Goal: Information Seeking & Learning: Learn about a topic

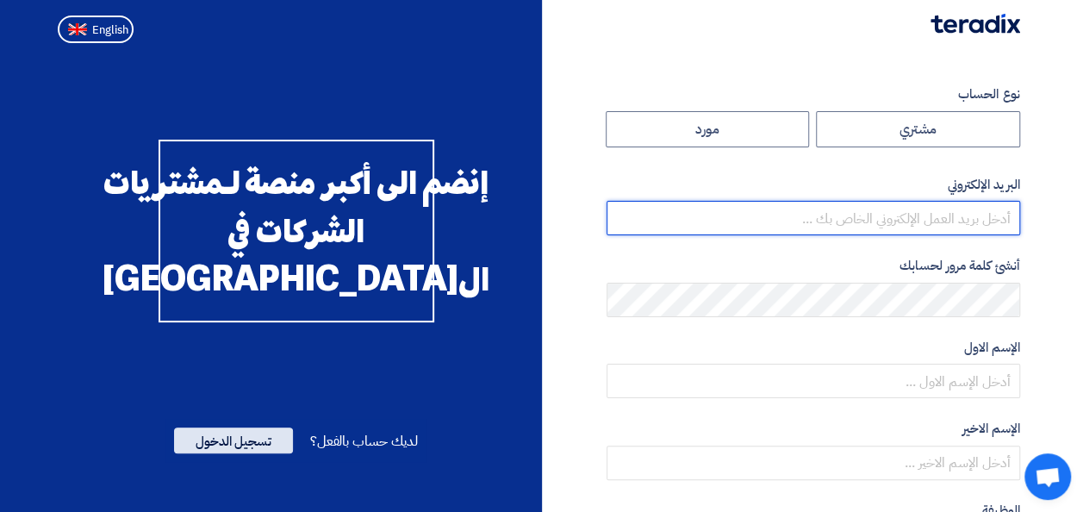
type input "[EMAIL_ADDRESS][PERSON_NAME][DOMAIN_NAME]"
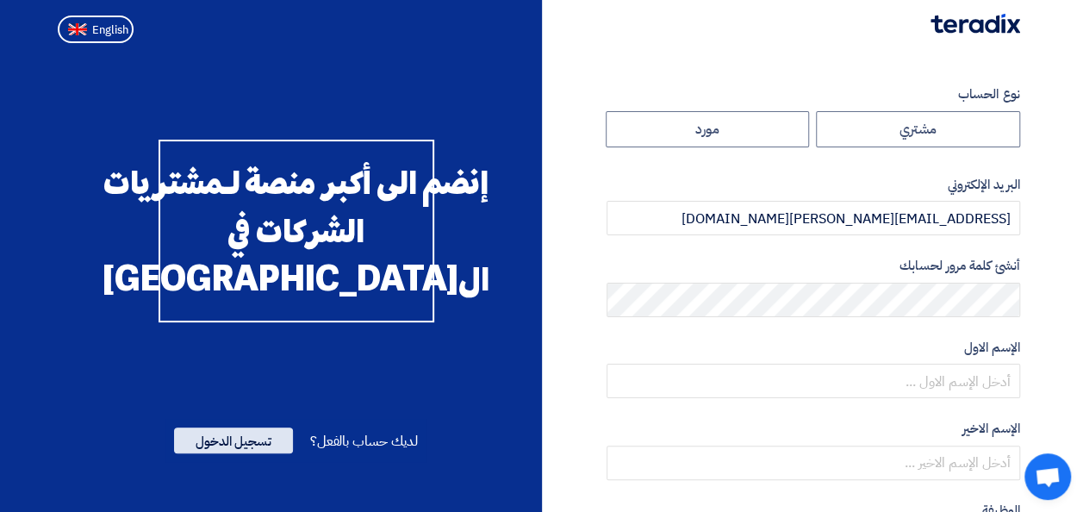
click at [253, 453] on span "تسجيل الدخول" at bounding box center [233, 440] width 119 height 26
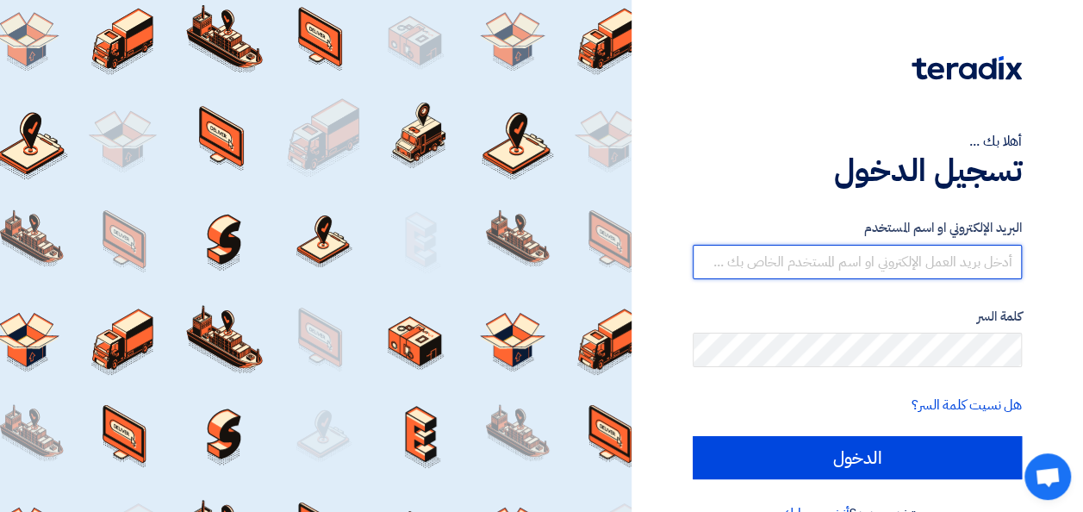
type input "[EMAIL_ADDRESS][PERSON_NAME][DOMAIN_NAME]"
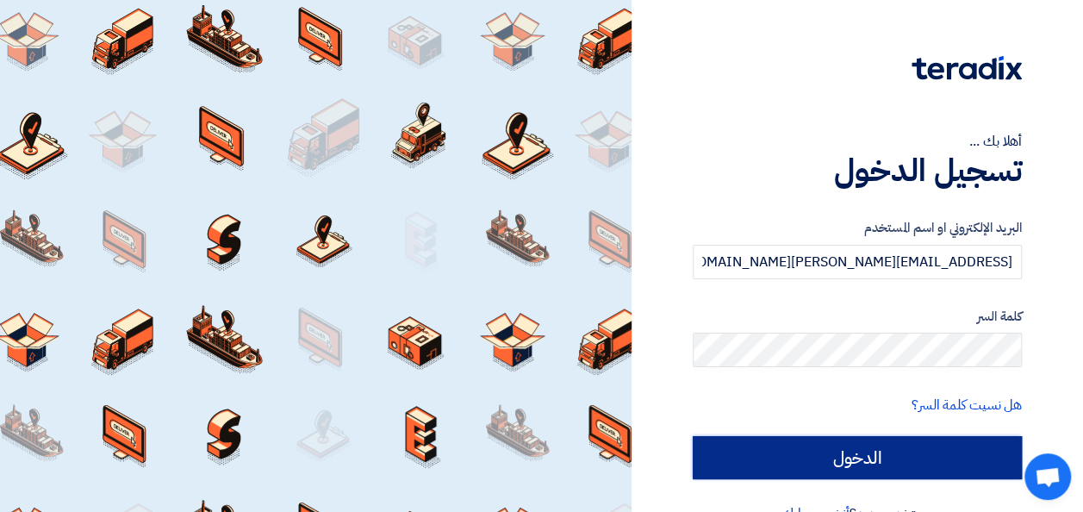
click at [817, 456] on input "الدخول" at bounding box center [857, 457] width 329 height 43
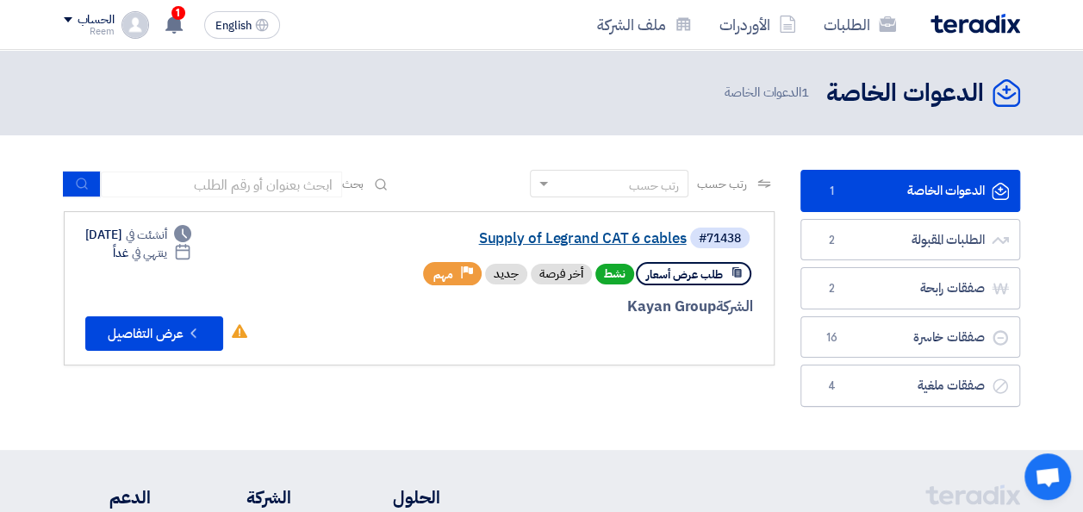
click at [588, 233] on link "Supply of Legrand CAT 6 cables" at bounding box center [514, 239] width 345 height 16
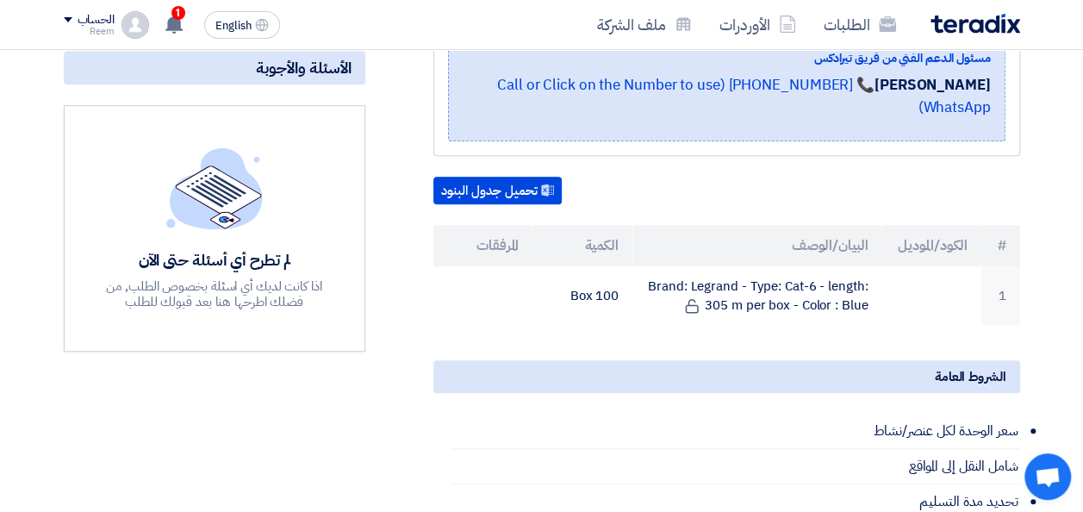
scroll to position [388, 0]
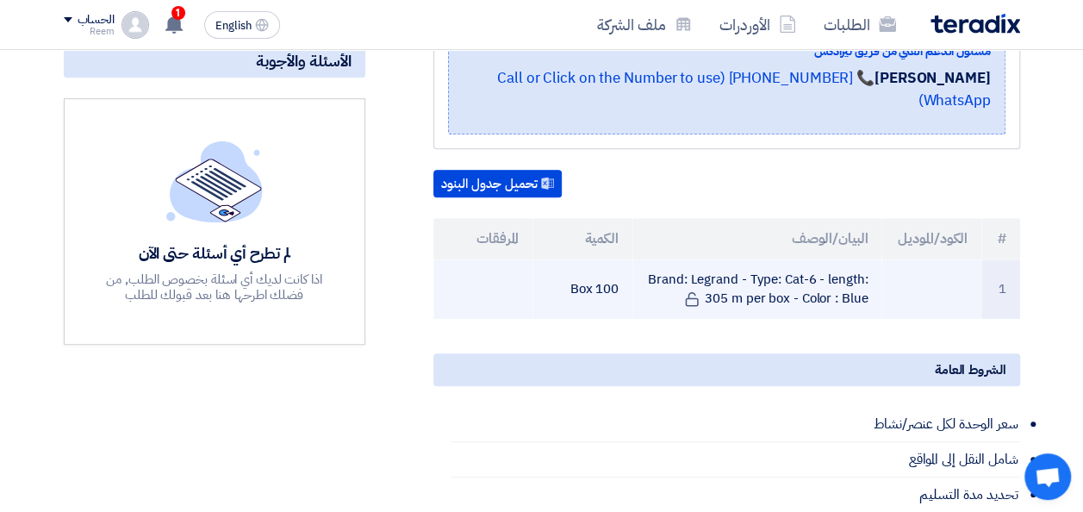
click at [799, 289] on td "Brand: Legrand - Type: Cat-6 - length: 305 m per box - Color : Blue" at bounding box center [756, 288] width 249 height 59
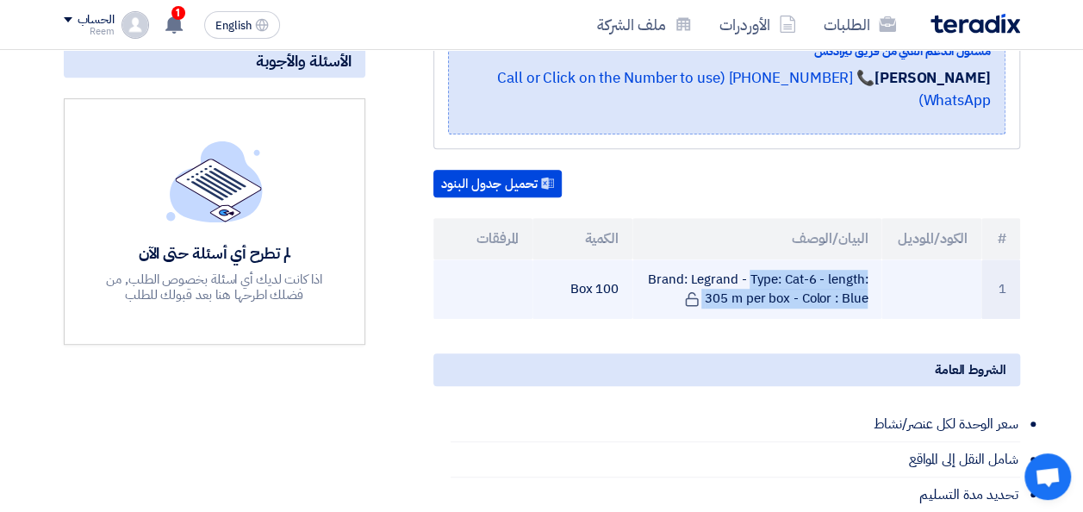
click at [799, 289] on td "Brand: Legrand - Type: Cat-6 - length: 305 m per box - Color : Blue" at bounding box center [756, 288] width 249 height 59
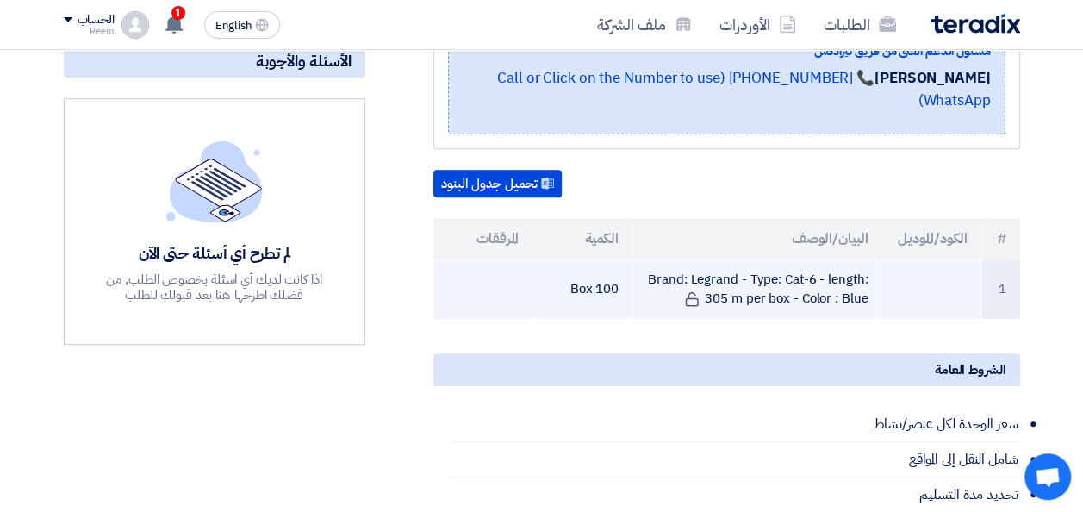
click at [588, 286] on td "100 Box" at bounding box center [582, 288] width 100 height 59
copy tr "100 Box"
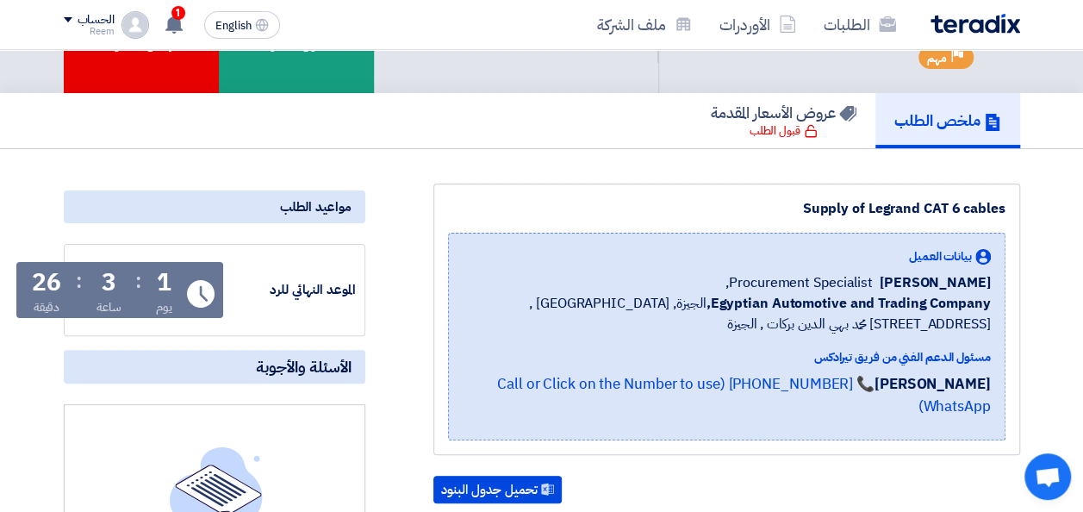
scroll to position [0, 0]
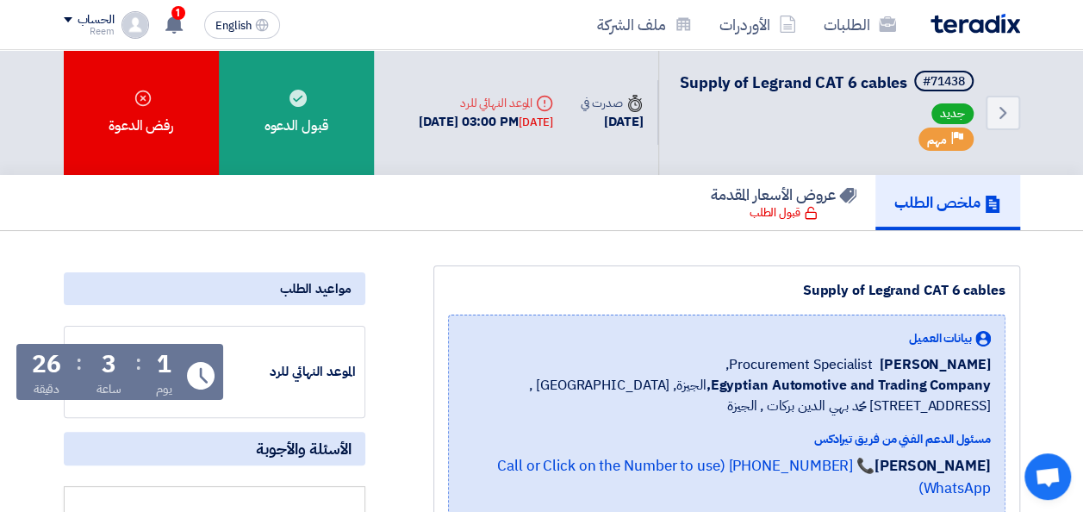
click at [842, 84] on span "Supply of Legrand CAT 6 cables" at bounding box center [793, 82] width 227 height 23
copy div "Supply of Legrand CAT 6 cables"
